Goal: Find specific page/section: Find specific page/section

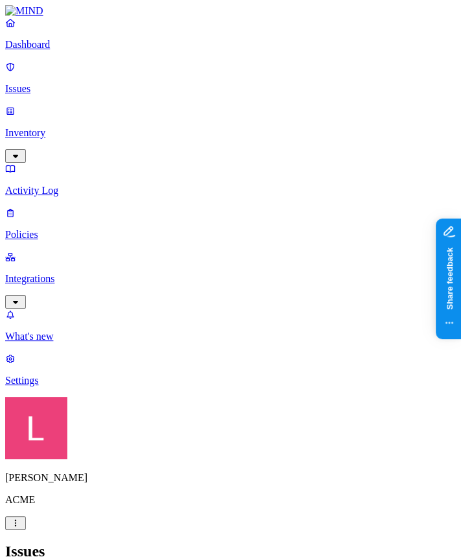
drag, startPoint x: 0, startPoint y: 0, endPoint x: 82, endPoint y: 132, distance: 155.8
click at [82, 185] on p "Activity Log" at bounding box center [230, 191] width 451 height 12
